Goal: Information Seeking & Learning: Compare options

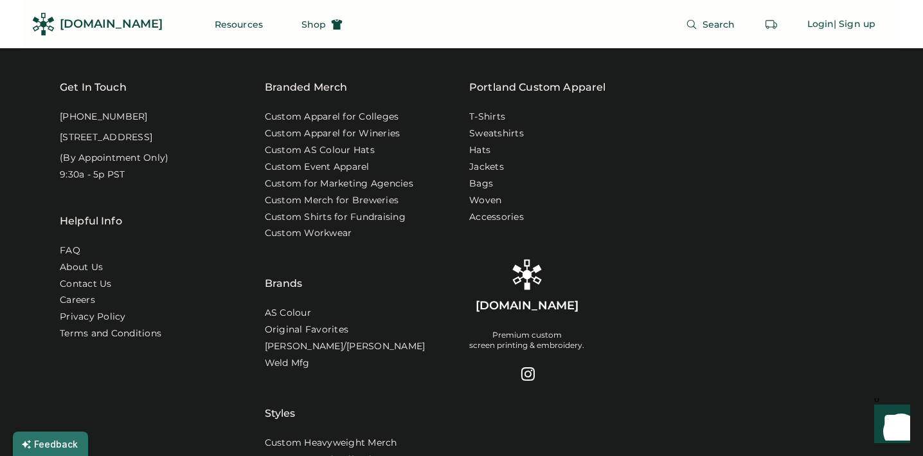
scroll to position [5062, 0]
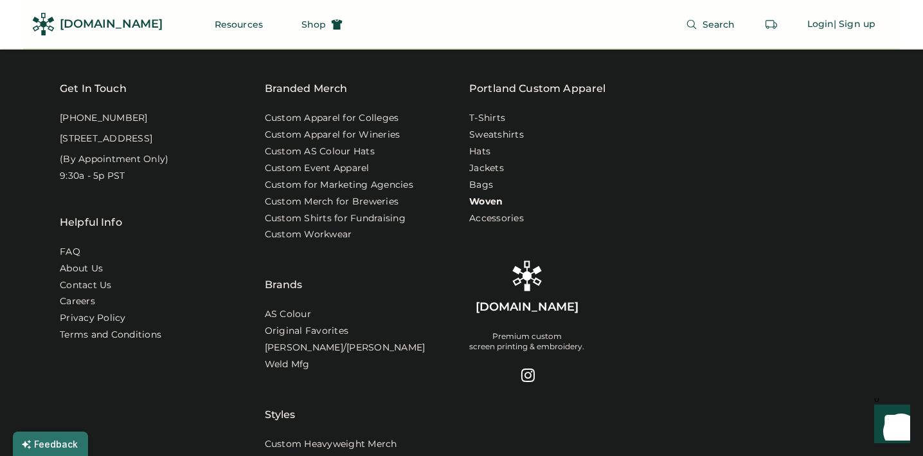
click at [477, 208] on link "Woven" at bounding box center [485, 201] width 33 height 13
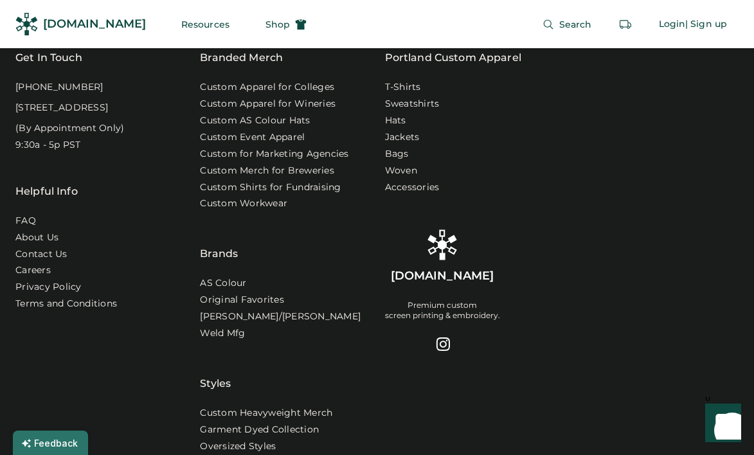
scroll to position [4035, 0]
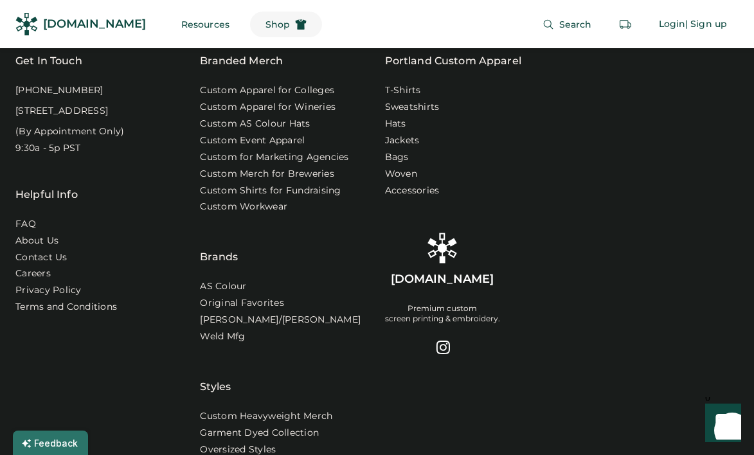
click at [265, 24] on span "Shop" at bounding box center [277, 24] width 24 height 9
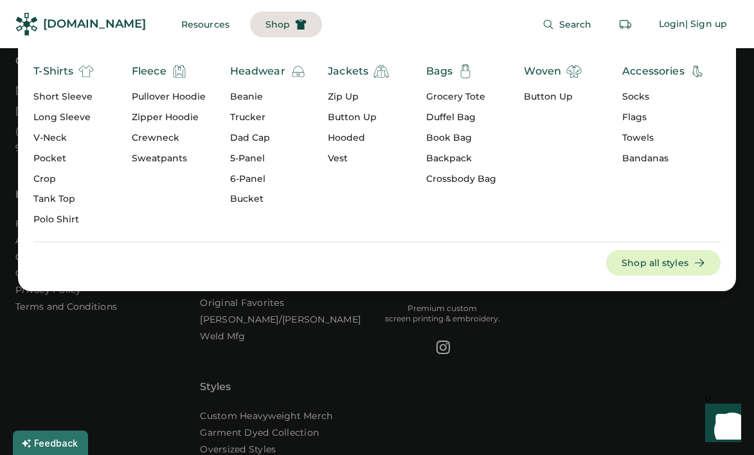
click at [49, 69] on div "T-Shirts" at bounding box center [53, 71] width 40 height 15
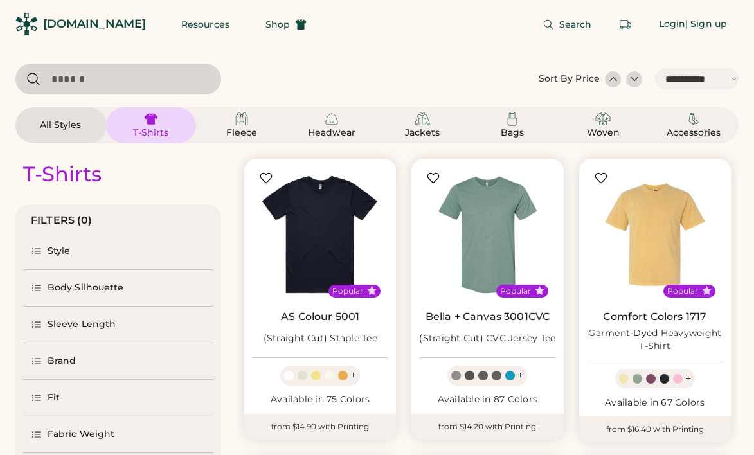
select select "*****"
select select "*"
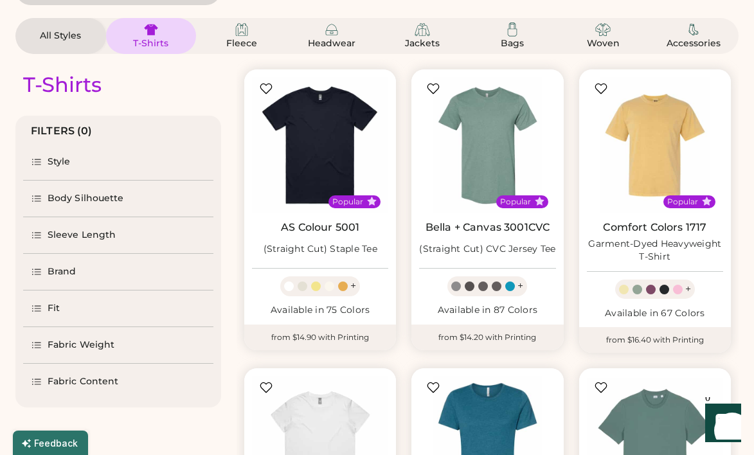
select select "*****"
select select "*"
click at [75, 261] on div "Brand" at bounding box center [118, 272] width 190 height 36
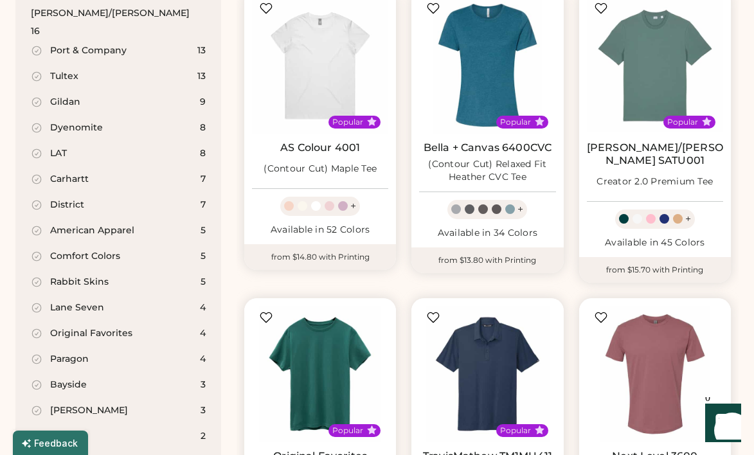
scroll to position [468, 0]
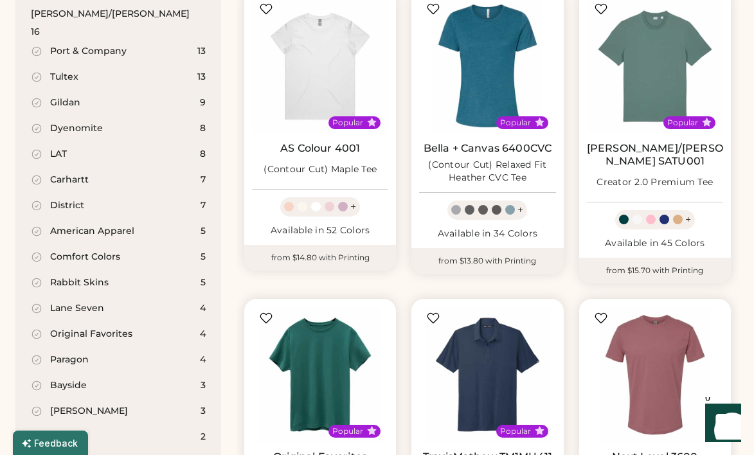
click at [71, 173] on div "Carhartt" at bounding box center [69, 179] width 39 height 13
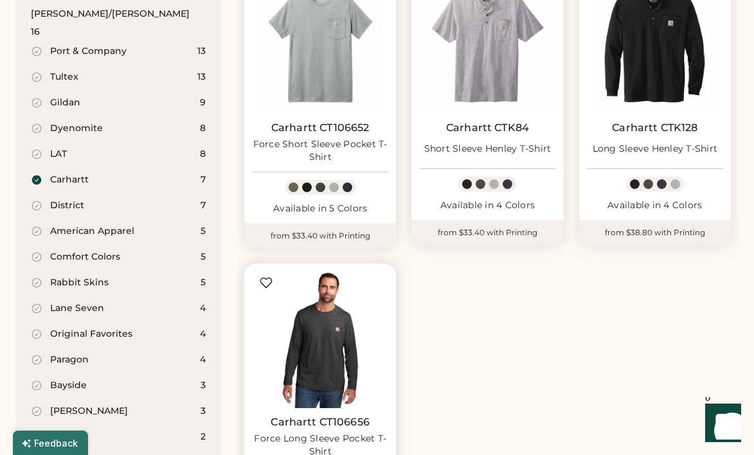
click at [317, 366] on img at bounding box center [320, 339] width 136 height 136
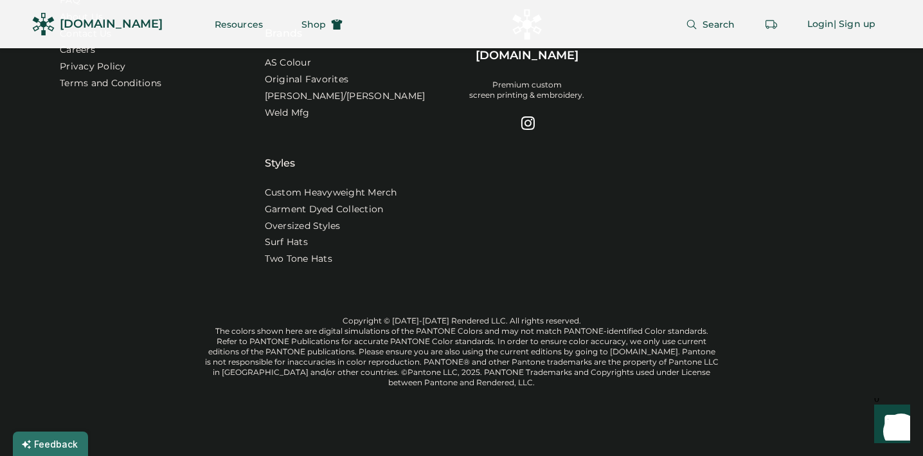
scroll to position [3864, 0]
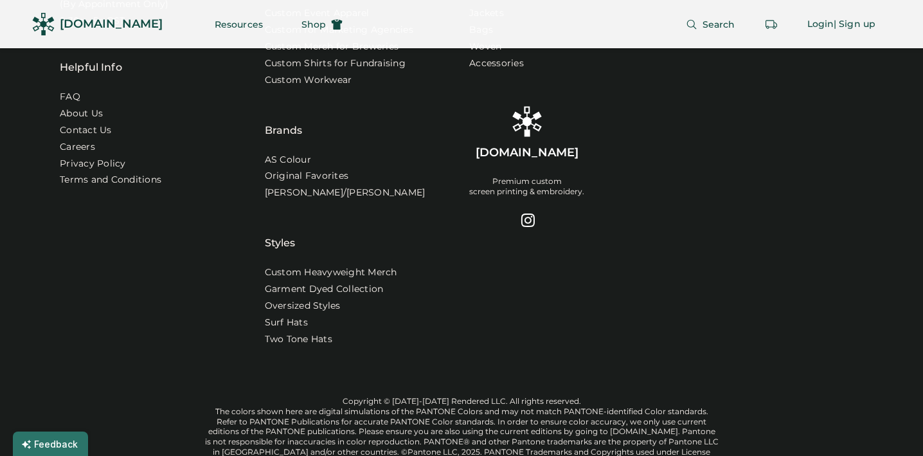
scroll to position [5218, 0]
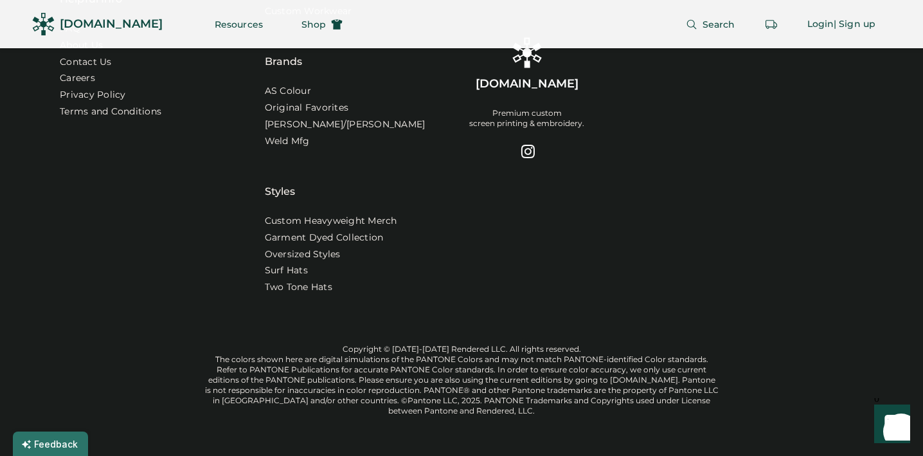
scroll to position [3758, 0]
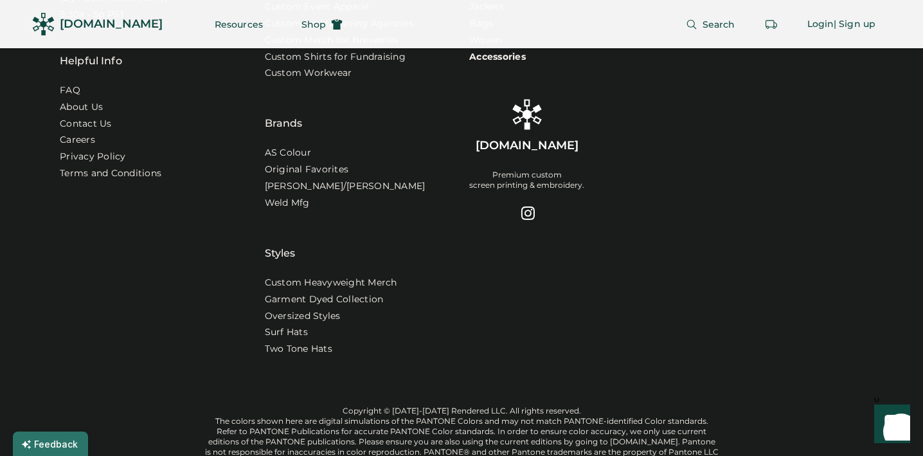
click at [488, 64] on link "Accessories" at bounding box center [497, 57] width 57 height 13
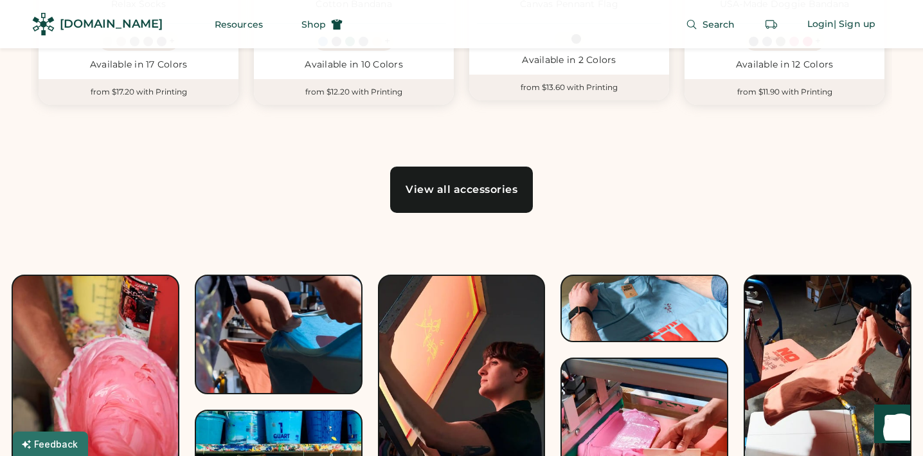
scroll to position [1005, 0]
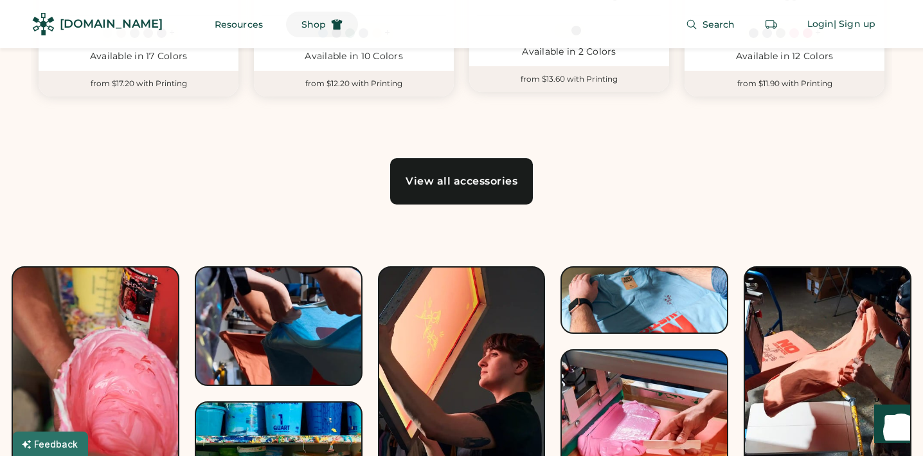
click at [301, 22] on span "Shop" at bounding box center [313, 24] width 24 height 9
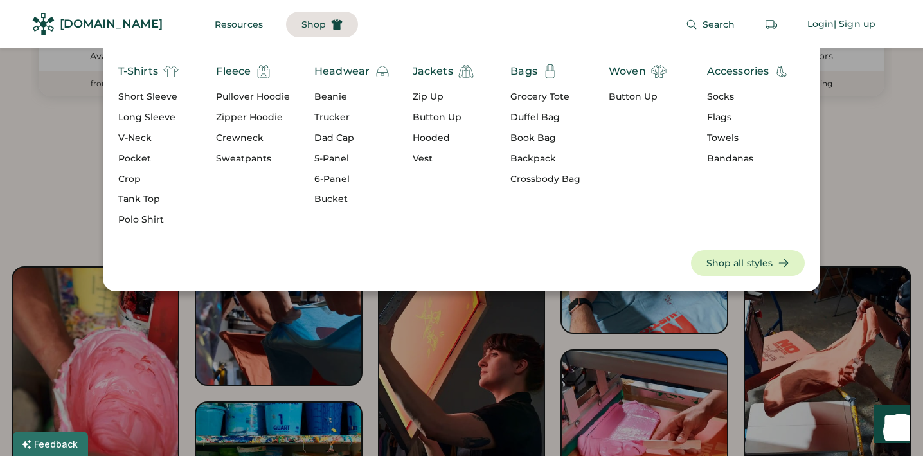
click at [137, 73] on div "T-Shirts" at bounding box center [138, 71] width 40 height 15
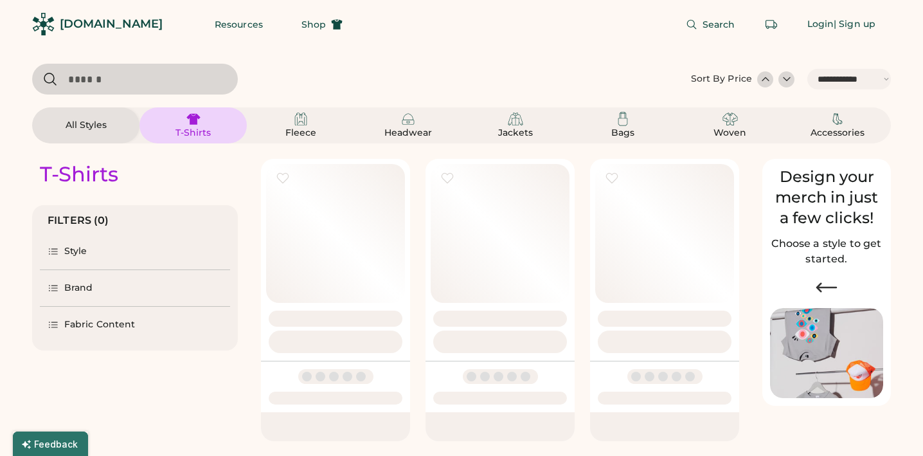
select select "*****"
select select "*"
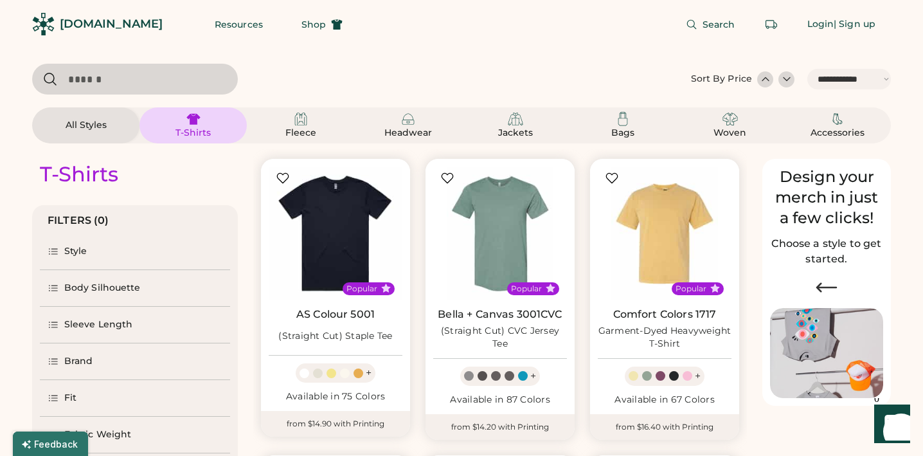
scroll to position [301, 0]
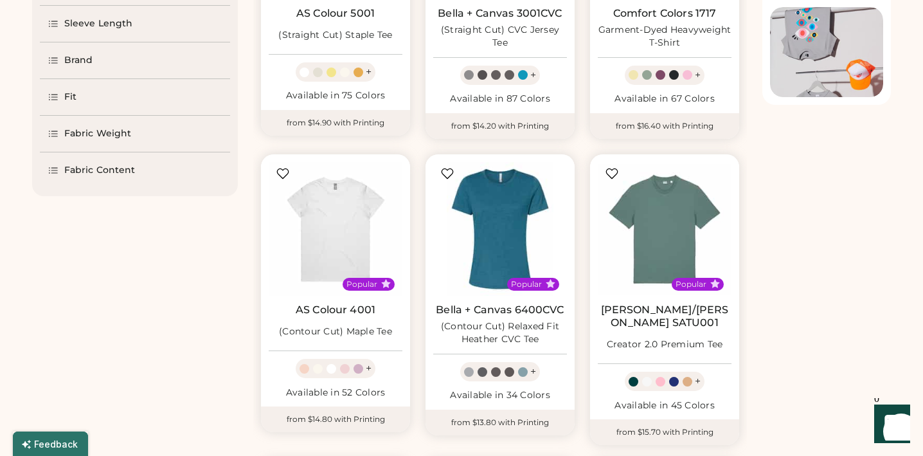
select select "*****"
select select "*"
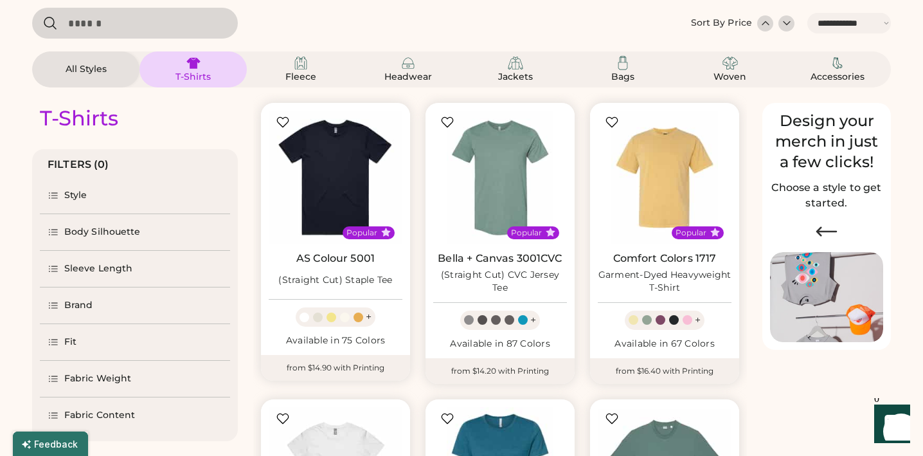
scroll to position [58, 0]
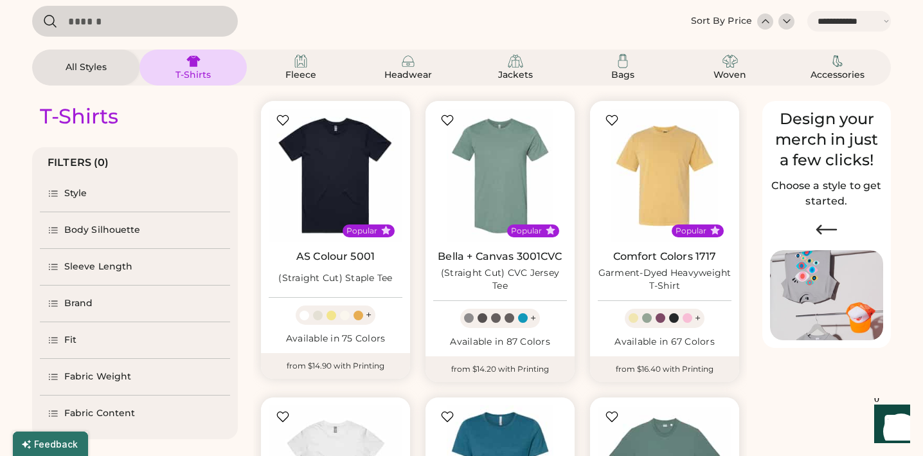
click at [80, 305] on div "Brand" at bounding box center [78, 303] width 29 height 13
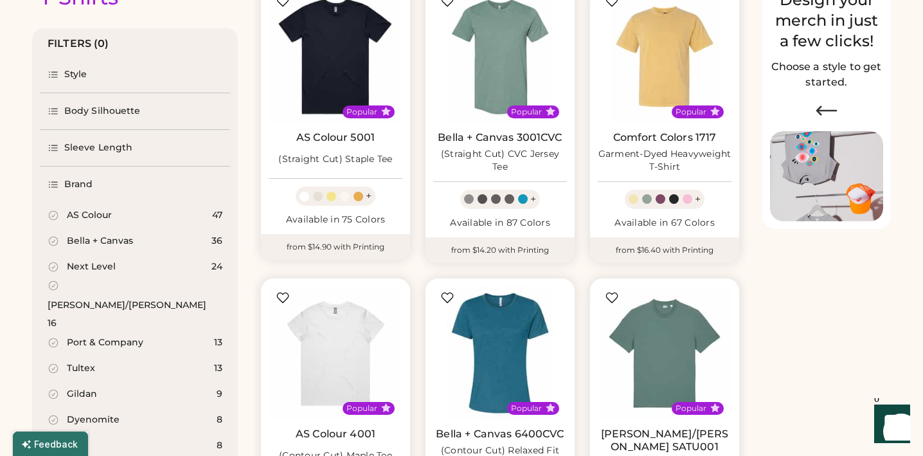
scroll to position [0, 0]
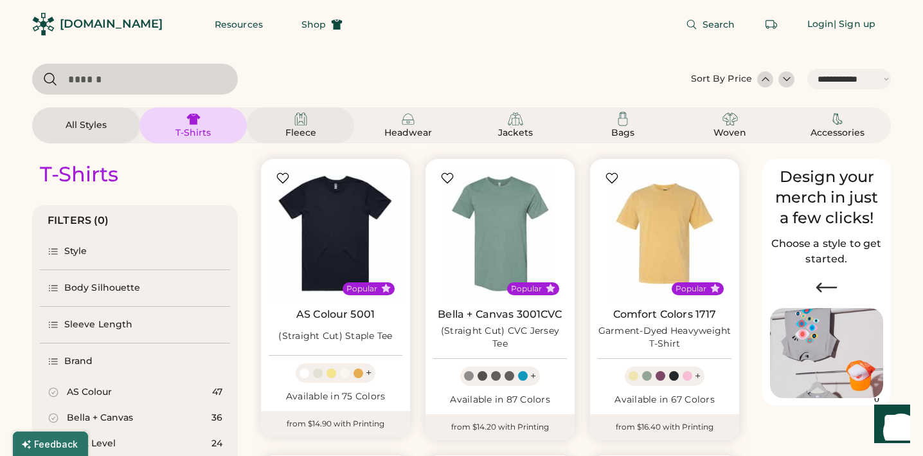
click at [303, 111] on img at bounding box center [300, 118] width 15 height 15
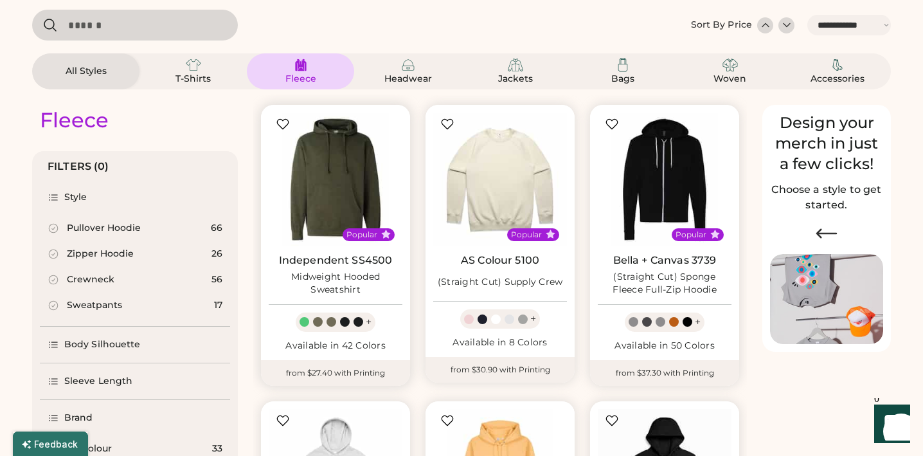
scroll to position [14, 0]
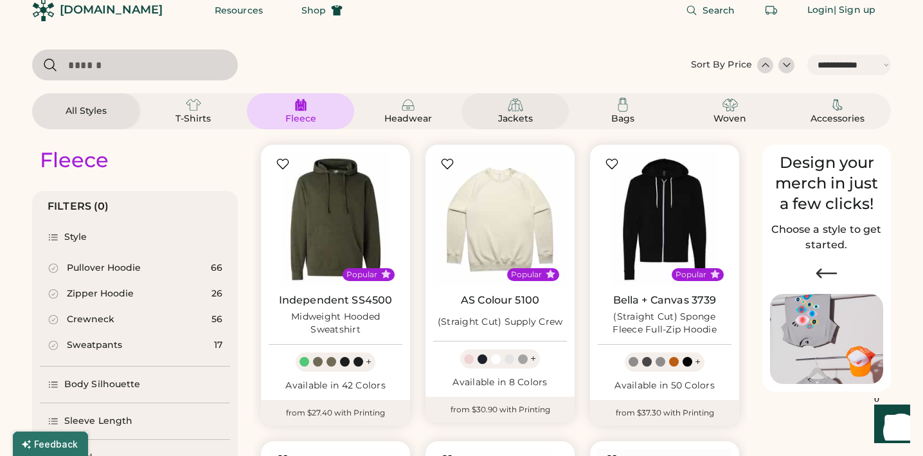
click at [508, 107] on img at bounding box center [515, 104] width 15 height 15
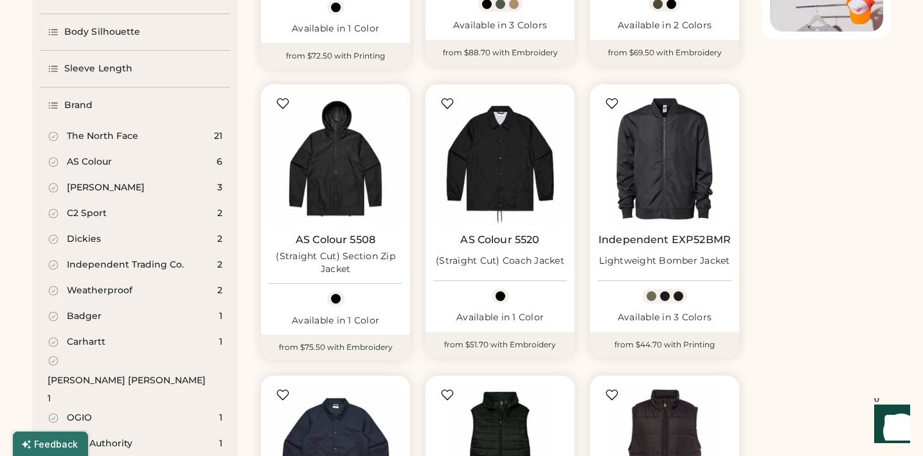
click at [144, 237] on div "Dickies 2" at bounding box center [135, 239] width 190 height 26
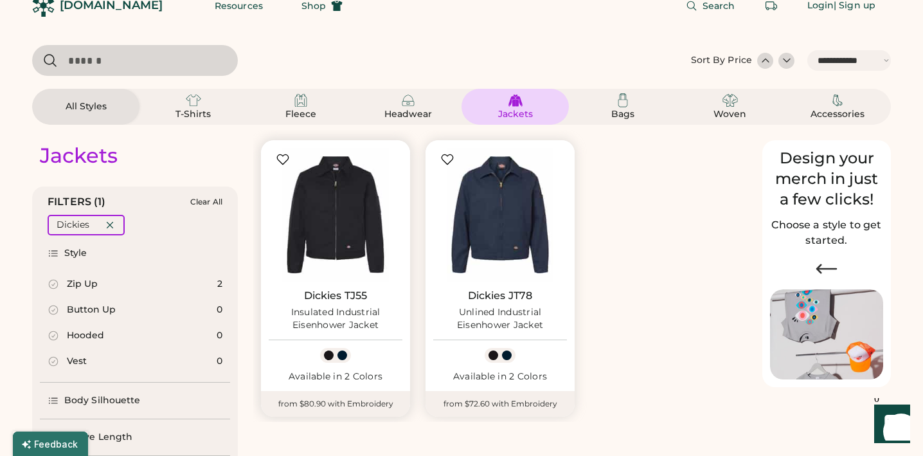
scroll to position [9, 0]
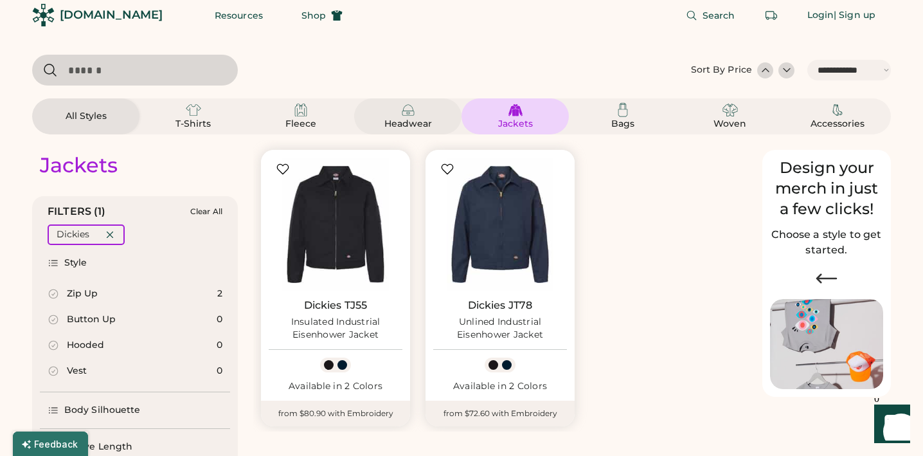
click at [404, 118] on div "Headwear" at bounding box center [408, 124] width 58 height 13
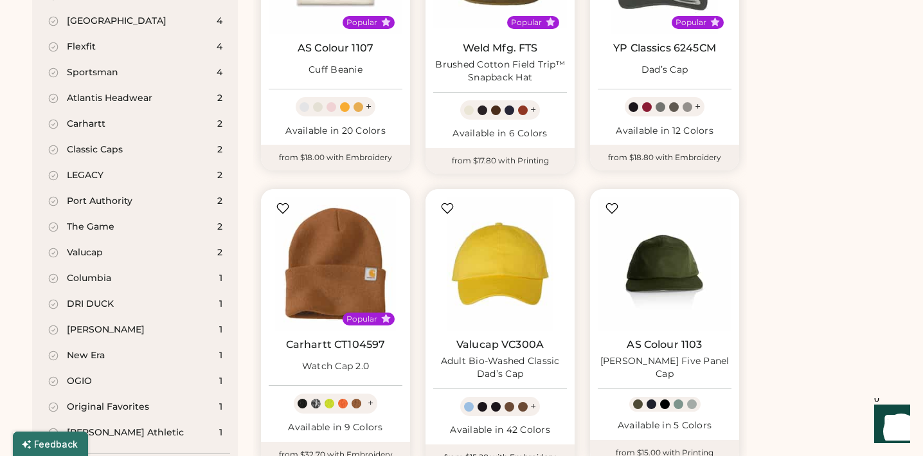
scroll to position [532, 0]
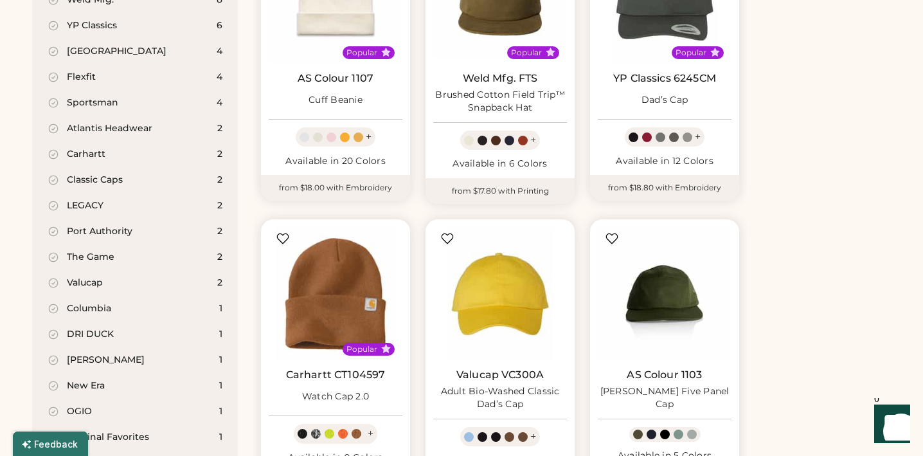
click at [112, 152] on div "Carhartt 2" at bounding box center [135, 154] width 190 height 26
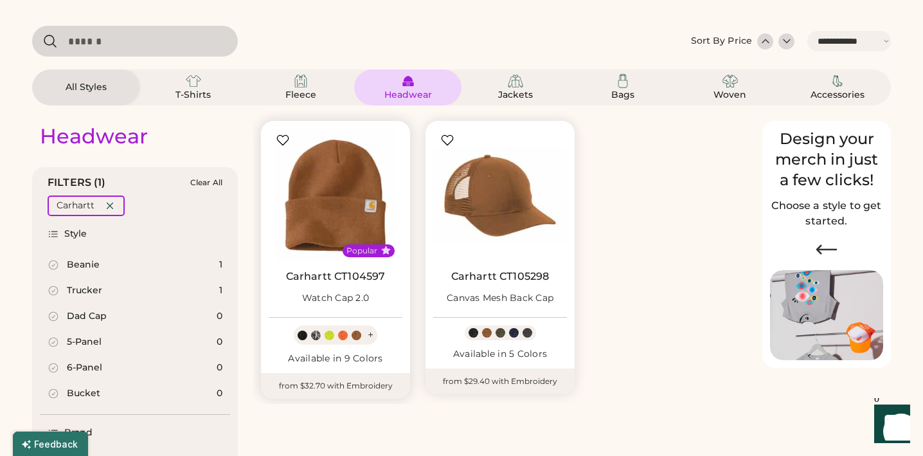
scroll to position [32, 0]
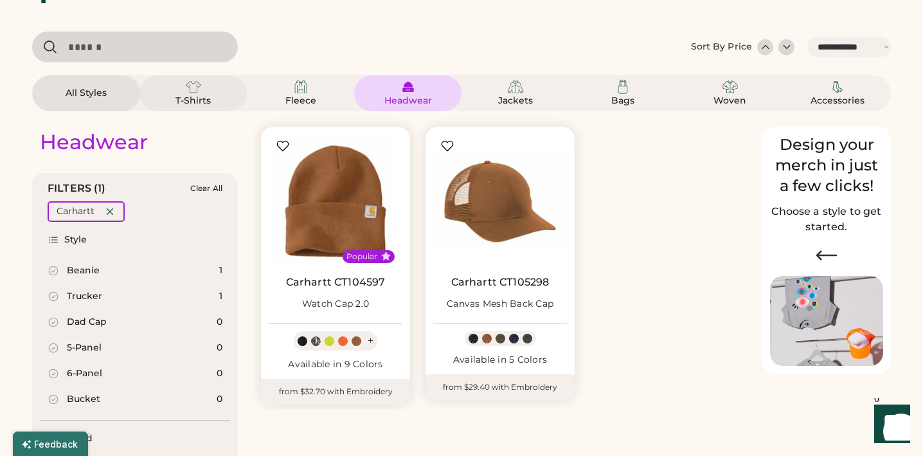
click at [186, 91] on img at bounding box center [193, 86] width 15 height 15
select select "*"
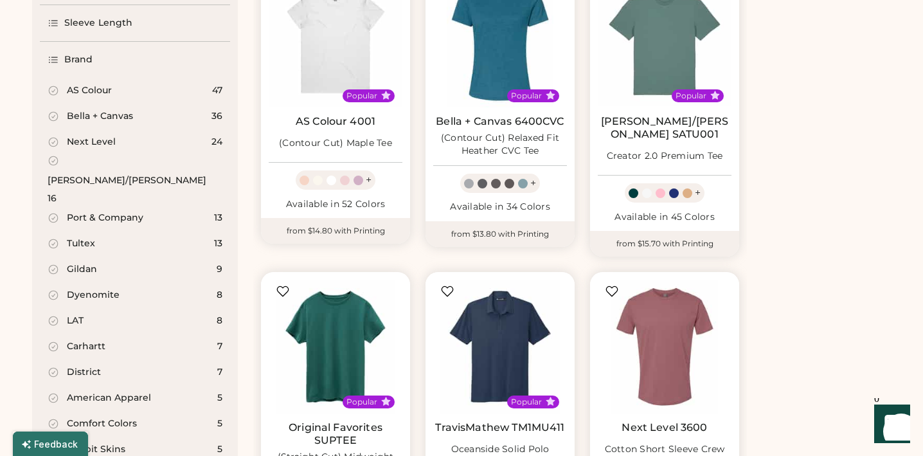
scroll to position [488, 0]
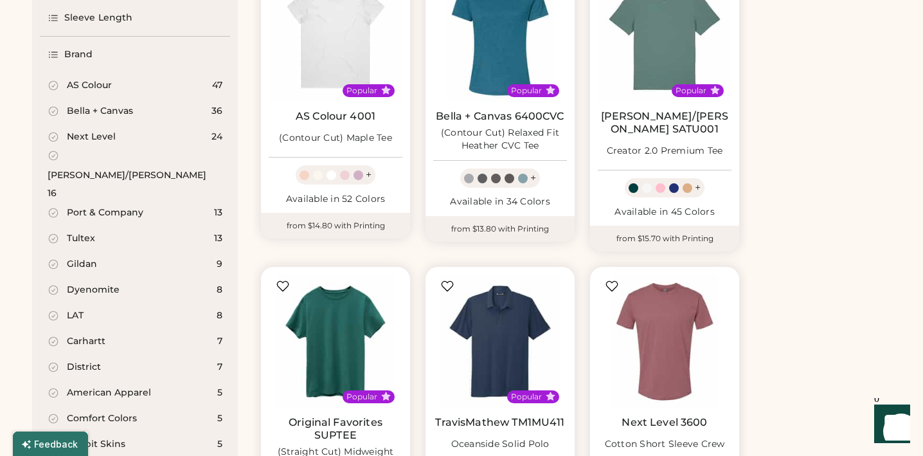
click at [121, 328] on div "Carhartt 7" at bounding box center [135, 341] width 190 height 26
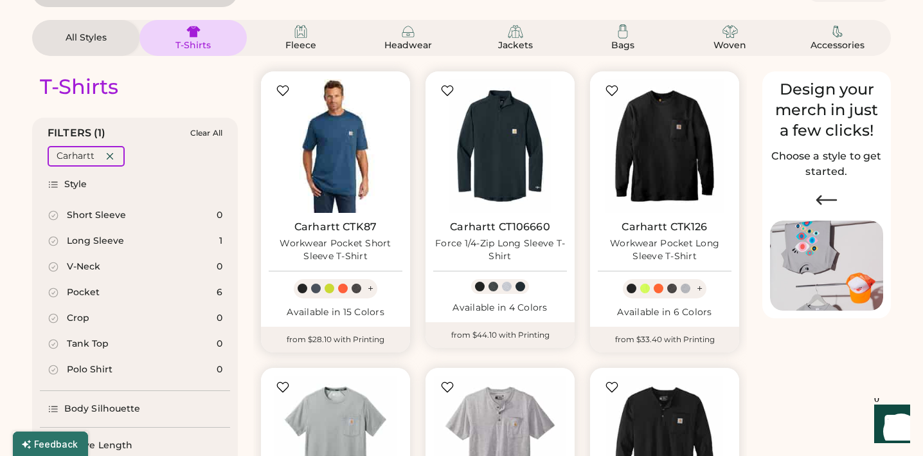
scroll to position [96, 0]
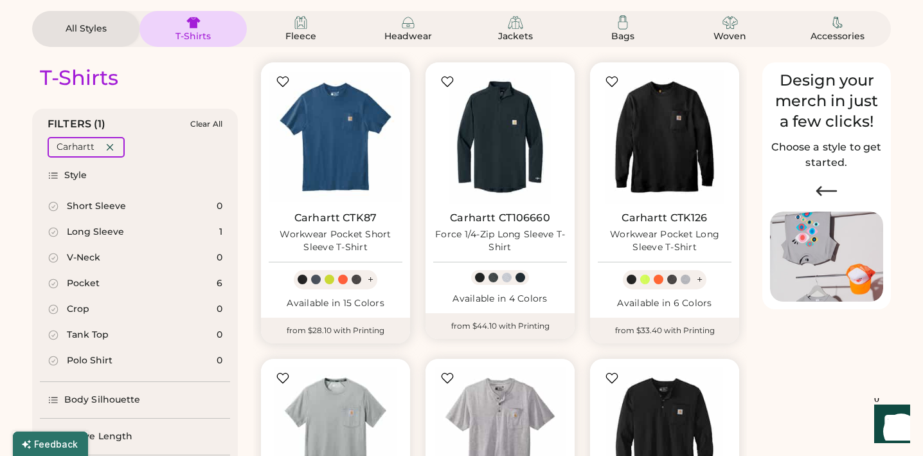
click at [336, 217] on link "Carhartt CTK87" at bounding box center [335, 217] width 82 height 13
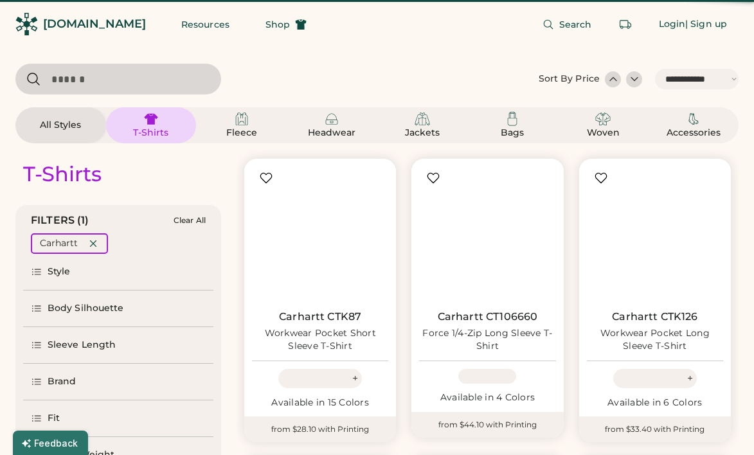
select select "*****"
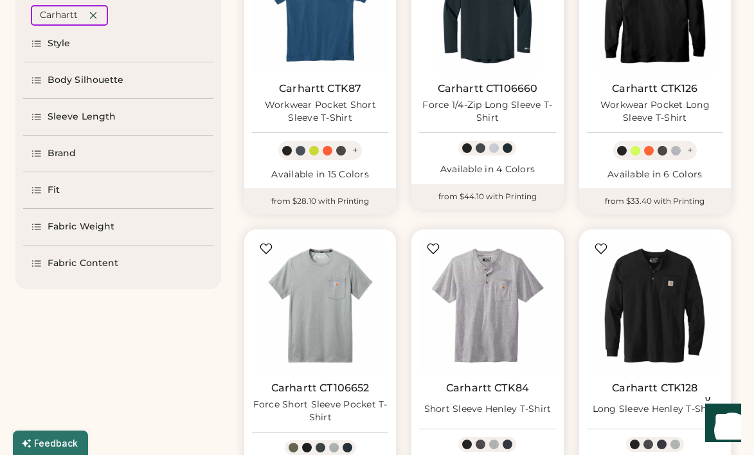
scroll to position [226, 0]
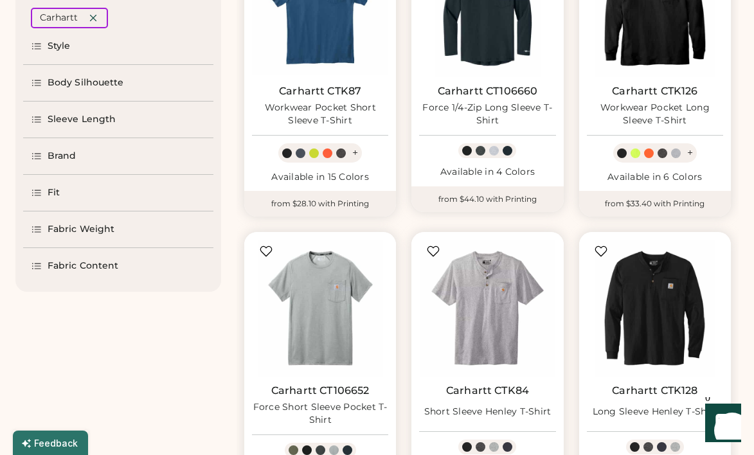
click at [66, 161] on div "Brand" at bounding box center [62, 156] width 29 height 13
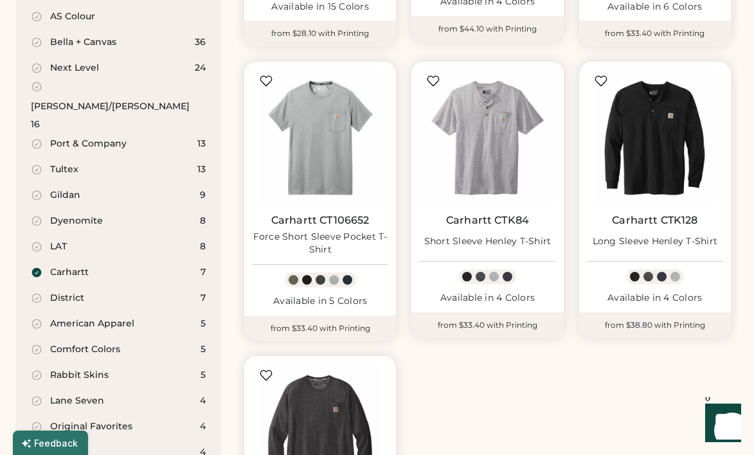
click at [90, 317] on div "American Apparel" at bounding box center [92, 323] width 84 height 13
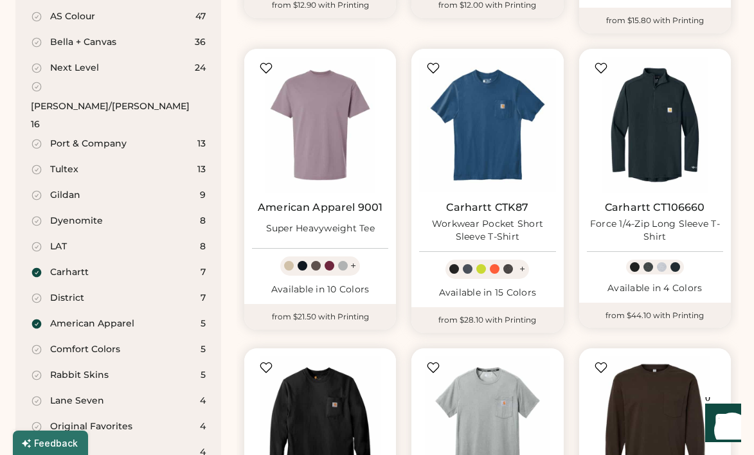
click at [66, 266] on div "Carhartt" at bounding box center [69, 272] width 39 height 13
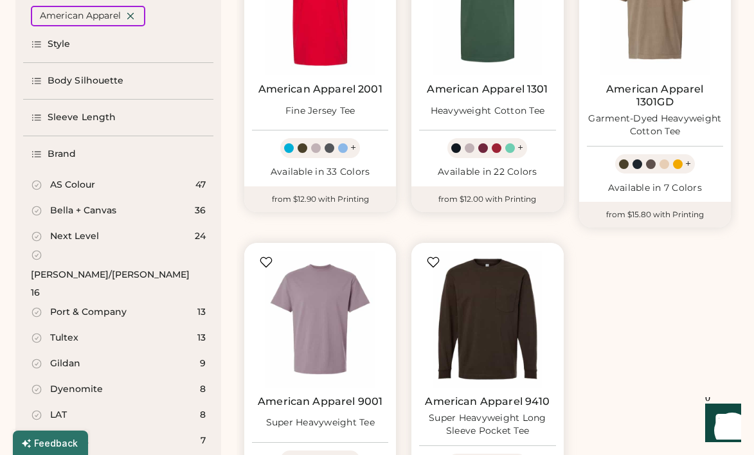
scroll to position [227, 0]
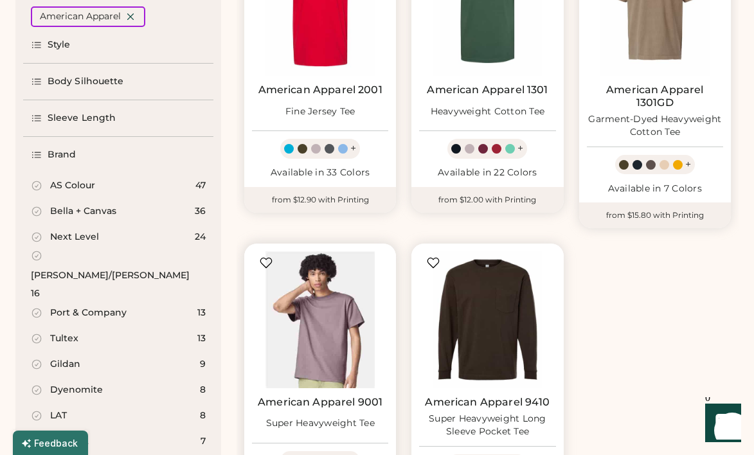
click at [353, 315] on img at bounding box center [320, 319] width 136 height 136
